Goal: Task Accomplishment & Management: Manage account settings

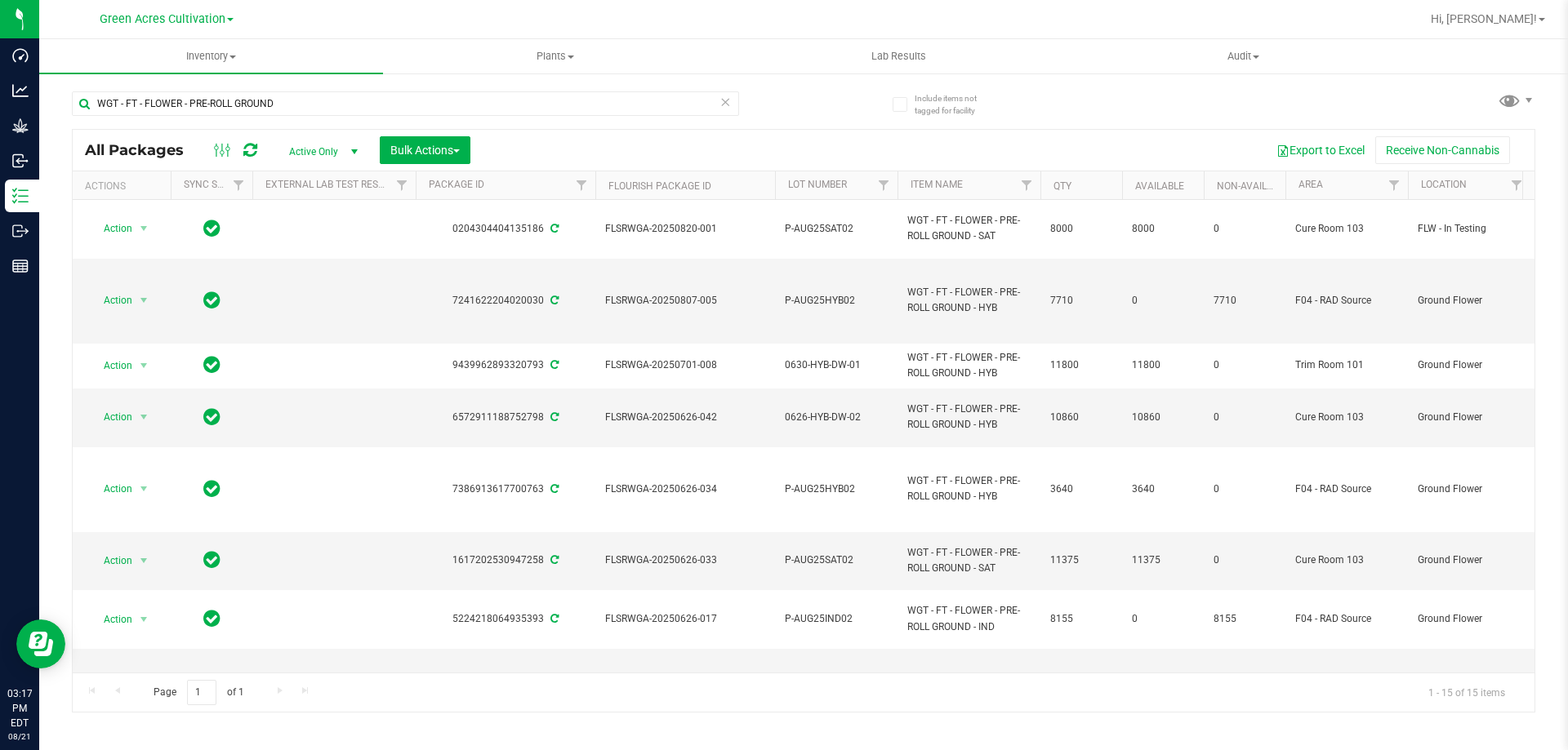
click at [751, 739] on div "Inventory All packages All inventory Waste log Create inventory Plants All plan…" at bounding box center [803, 394] width 1529 height 711
click at [730, 104] on icon at bounding box center [725, 101] width 12 height 19
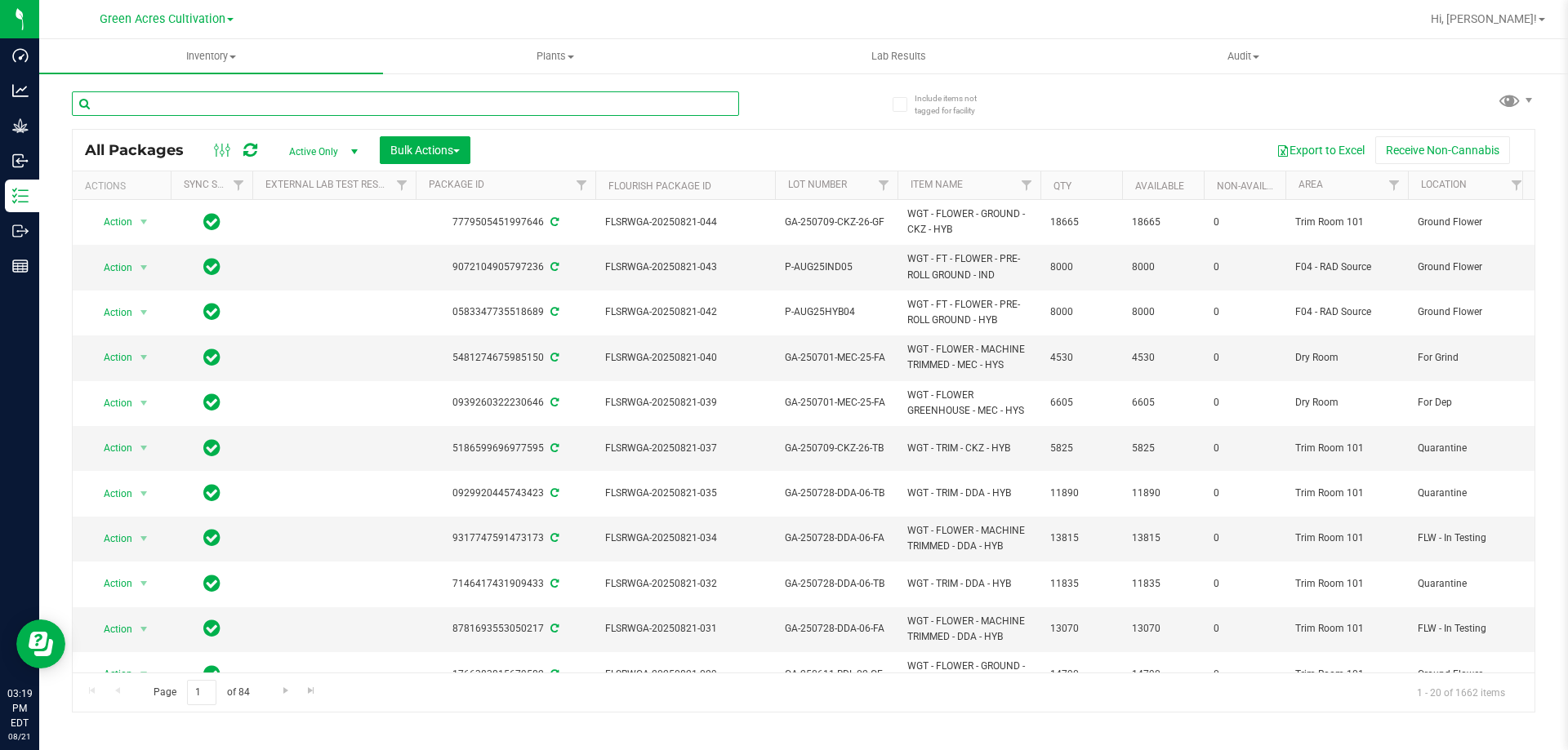
click at [347, 105] on input "text" at bounding box center [405, 103] width 668 height 24
type input "GROUND"
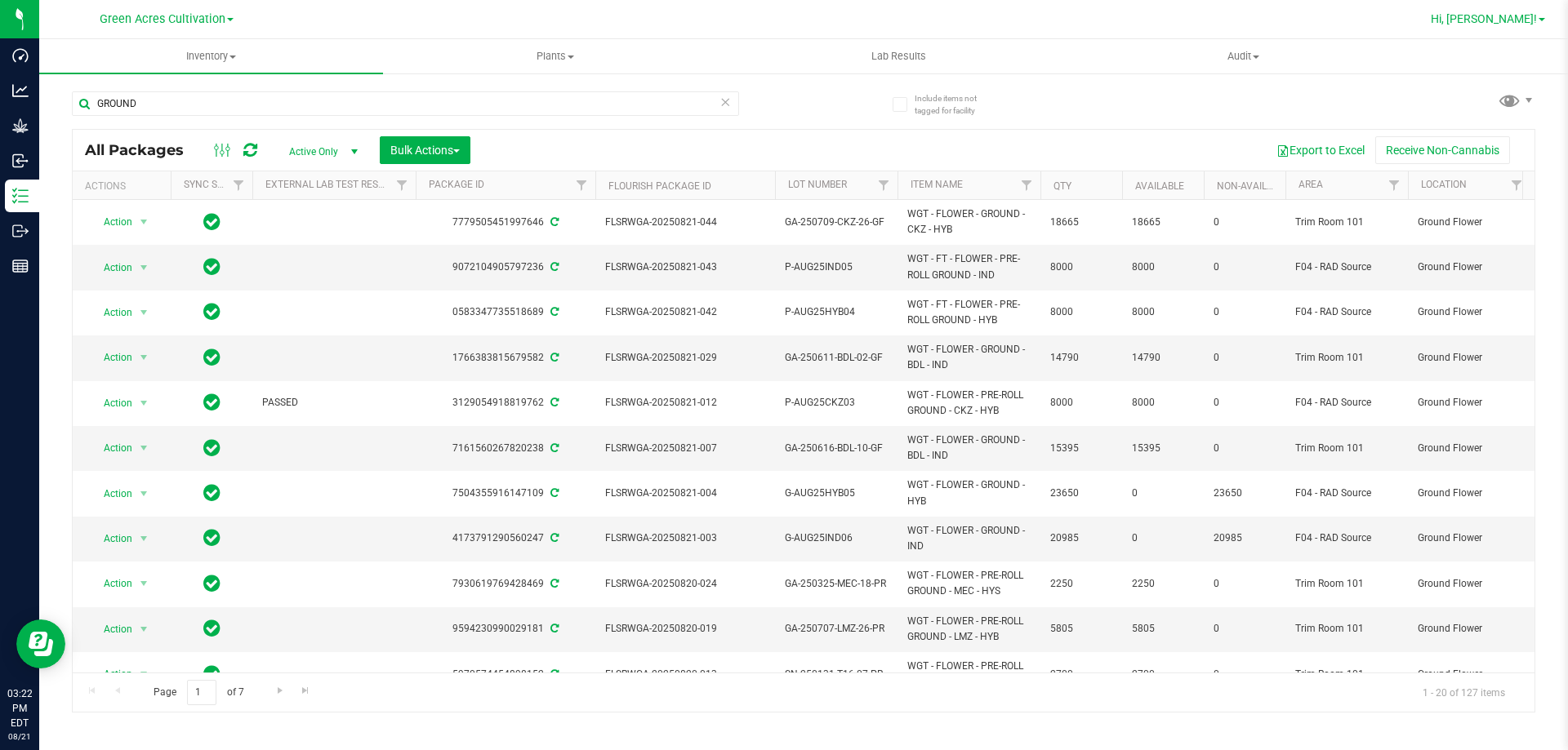
click at [1548, 13] on link "Hi, [PERSON_NAME]!" at bounding box center [1488, 19] width 128 height 18
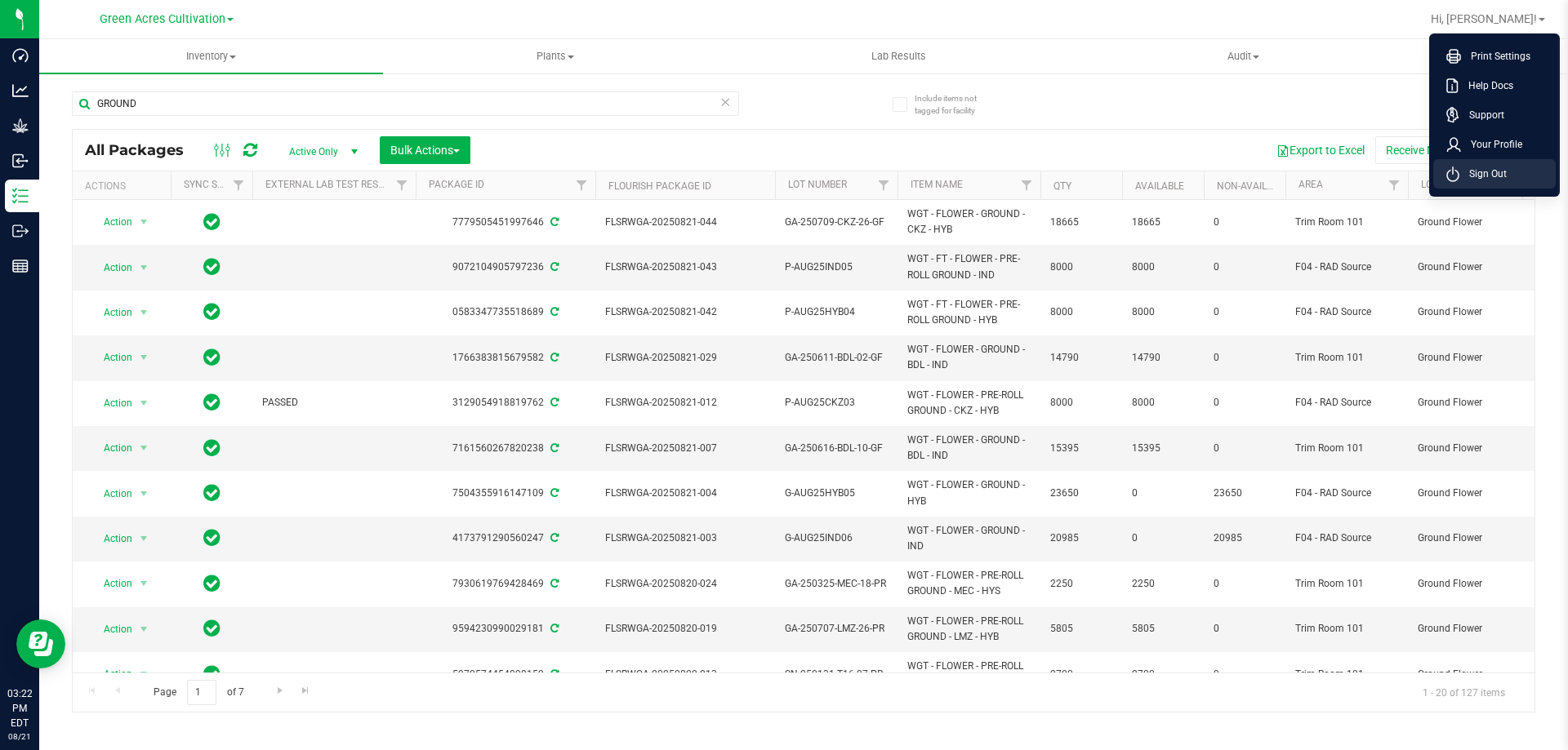
click at [1491, 174] on span "Sign Out" at bounding box center [1483, 173] width 48 height 17
